Goal: Find contact information: Find contact information

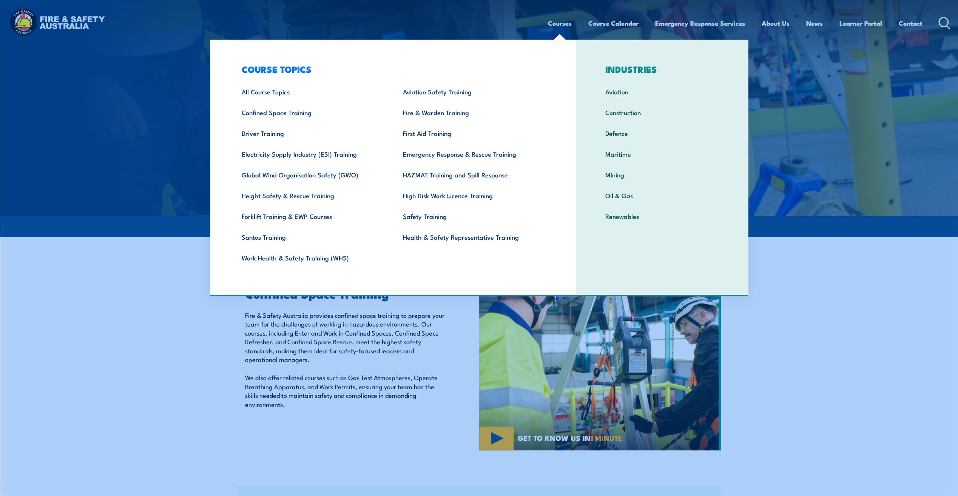
click at [558, 25] on link "Courses" at bounding box center [560, 23] width 24 height 20
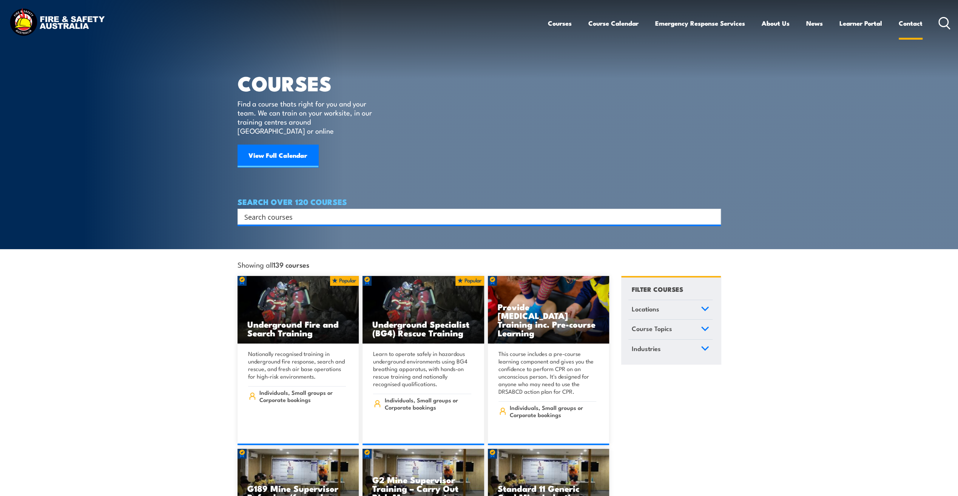
click at [911, 25] on link "Contact" at bounding box center [911, 23] width 24 height 20
